Goal: Information Seeking & Learning: Learn about a topic

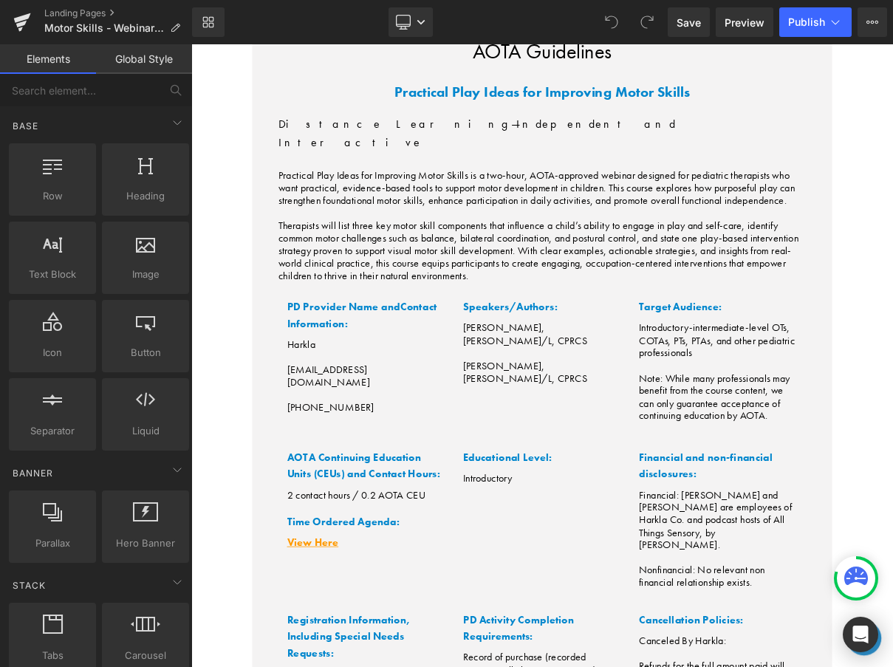
scroll to position [4852, 0]
